Goal: Check status: Check status

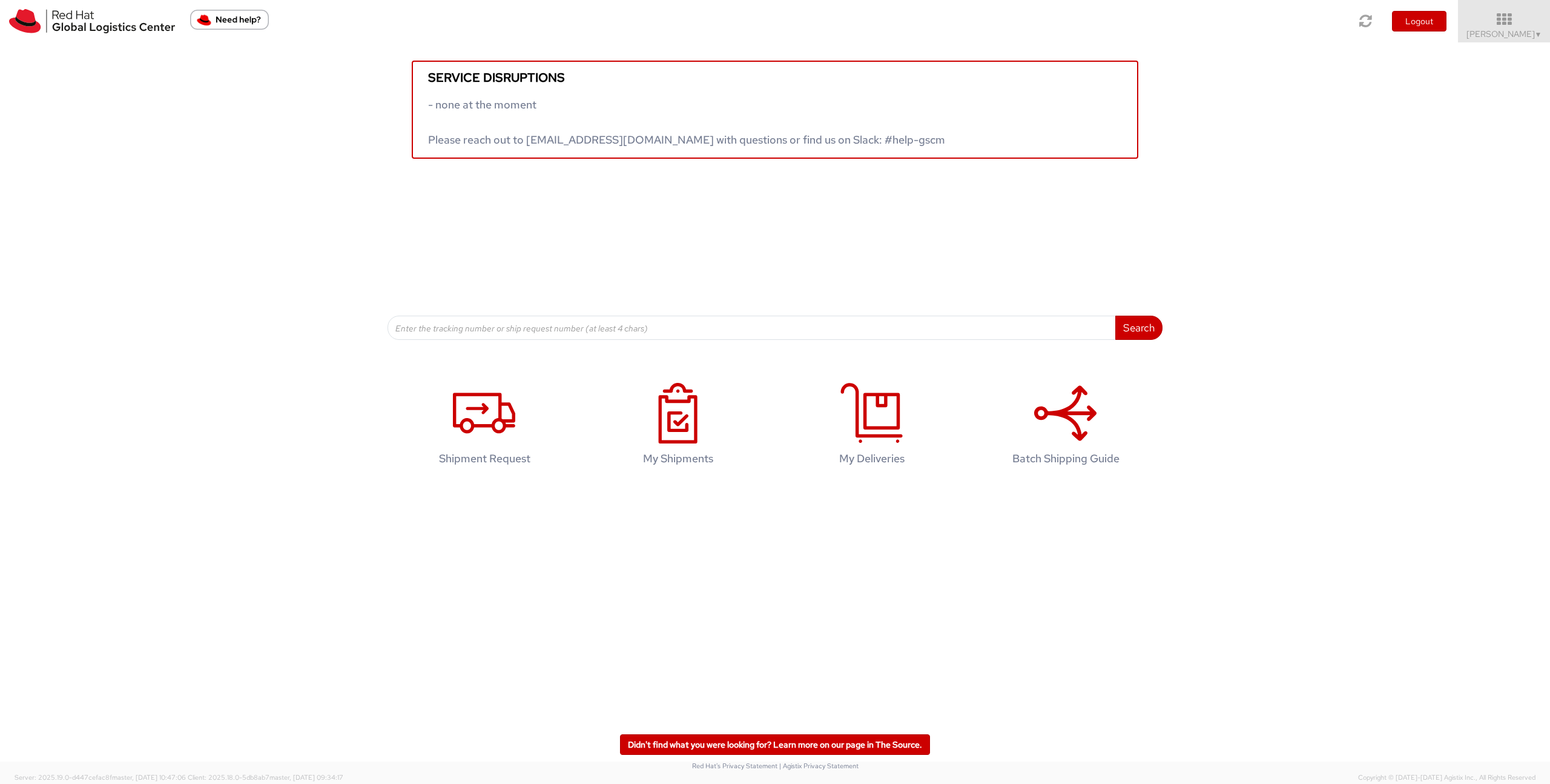
drag, startPoint x: 1514, startPoint y: 29, endPoint x: 1550, endPoint y: 126, distance: 103.5
click at [889, 29] on span "[PERSON_NAME] ▼" at bounding box center [1504, 33] width 76 height 11
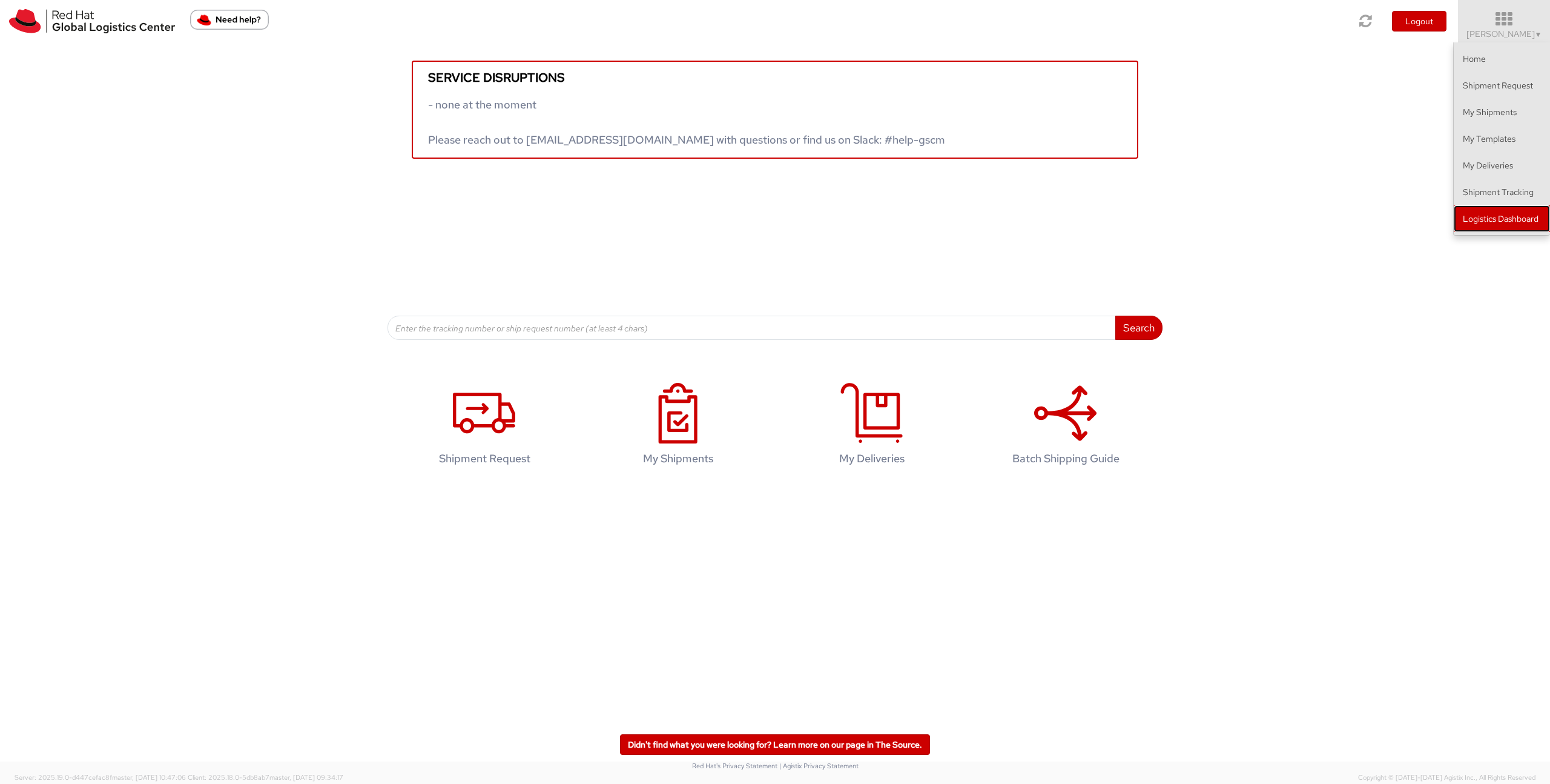
click at [889, 224] on link "Logistics Dashboard" at bounding box center [1502, 219] width 97 height 27
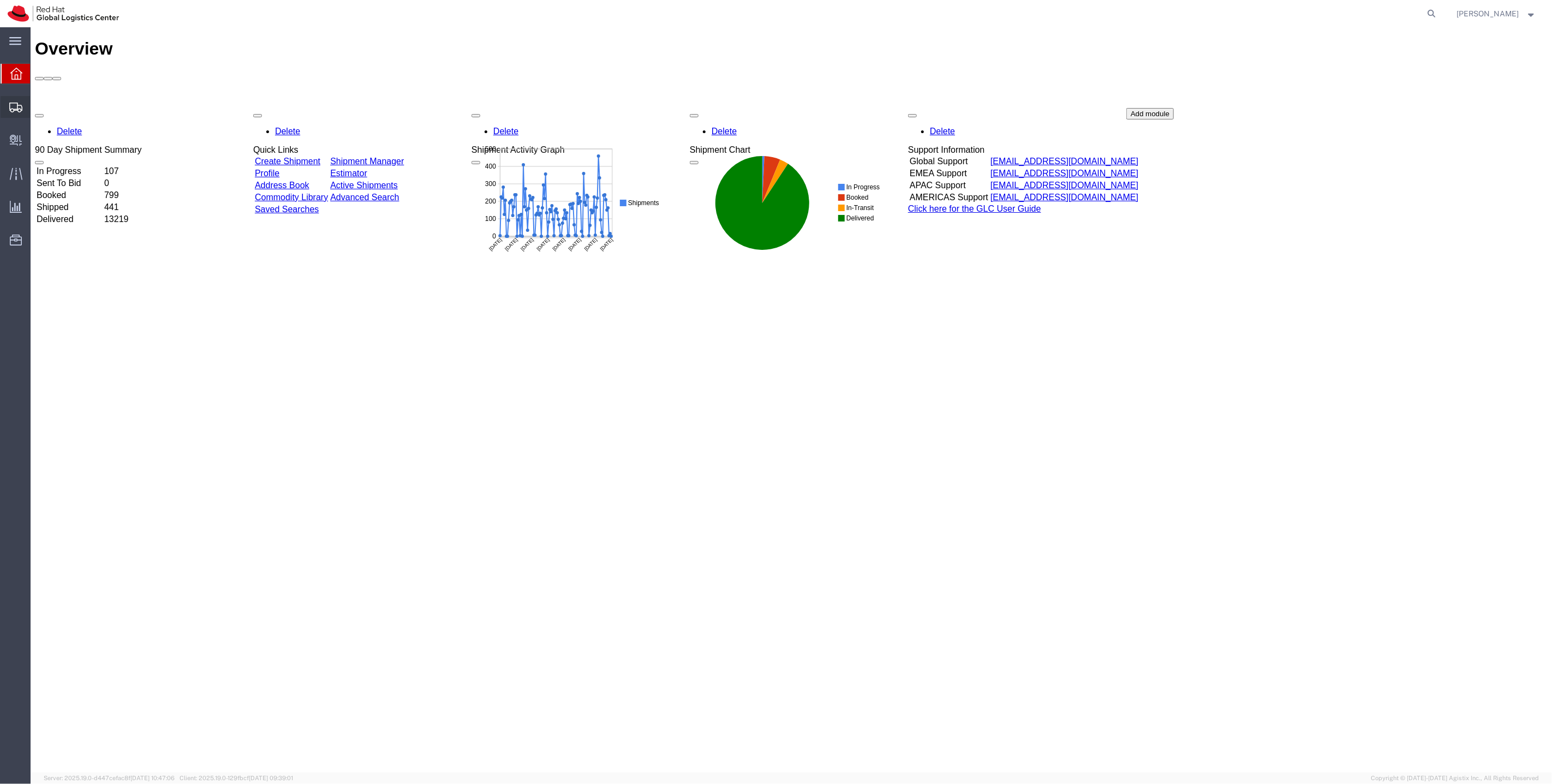
click at [38, 107] on span "Shipments" at bounding box center [34, 106] width 8 height 22
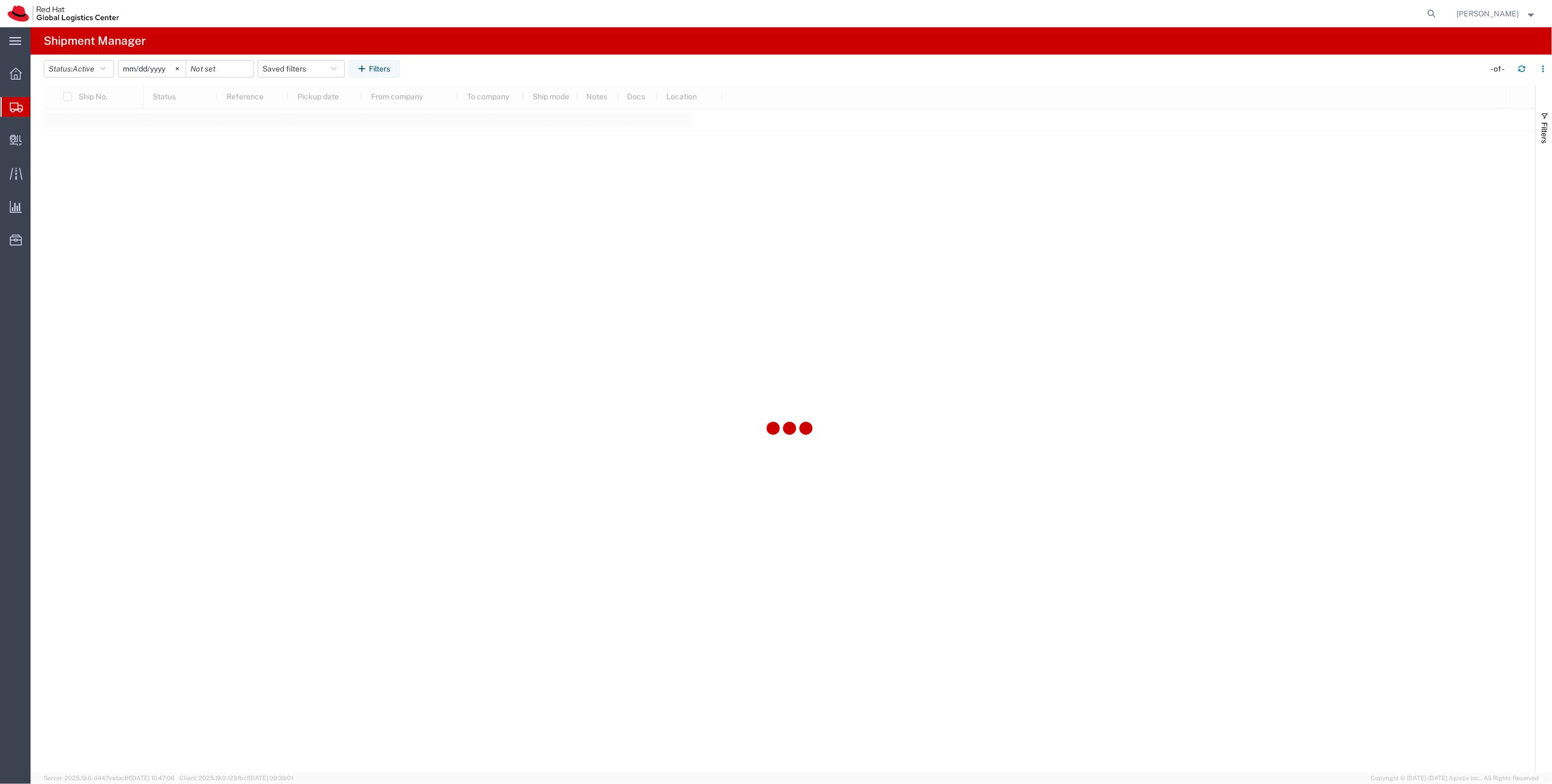
type input "2025-05-11"
